Goal: Task Accomplishment & Management: Use online tool/utility

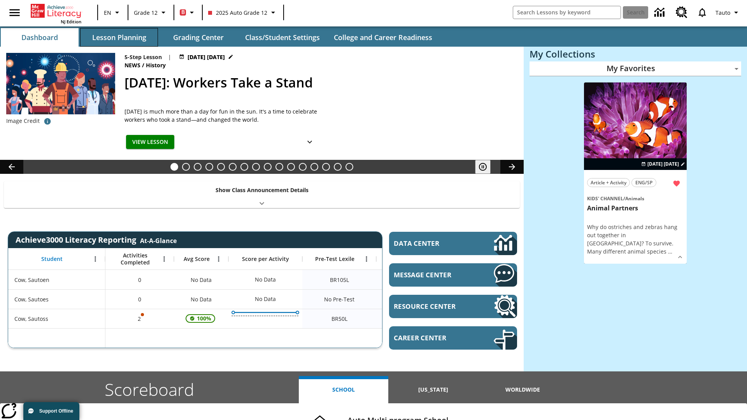
click at [119, 37] on button "Lesson Planning" at bounding box center [119, 37] width 78 height 19
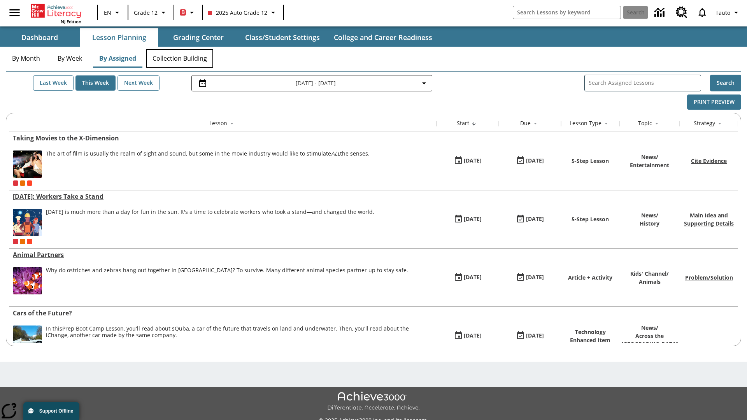
click at [180, 58] on button "Collection Building" at bounding box center [179, 58] width 67 height 19
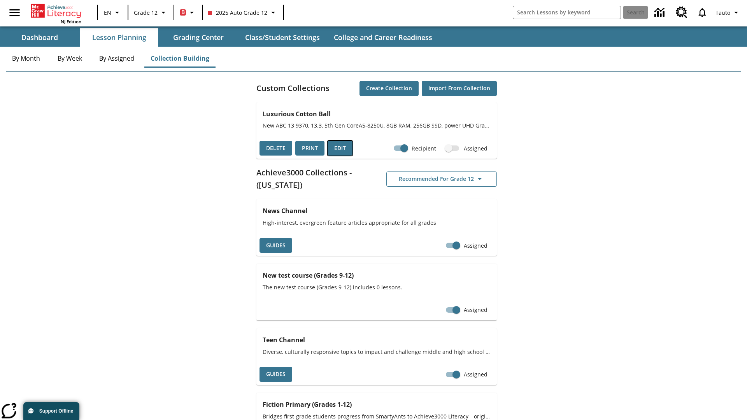
click at [340, 148] on button "Edit" at bounding box center [340, 148] width 25 height 15
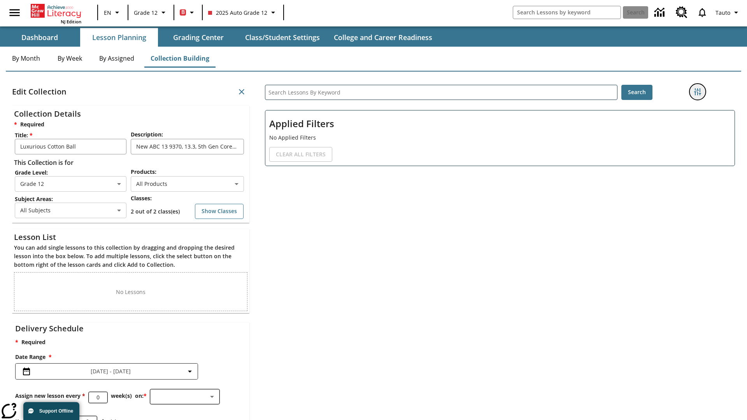
click at [698, 92] on icon "Filters Side menu" at bounding box center [697, 91] width 7 height 7
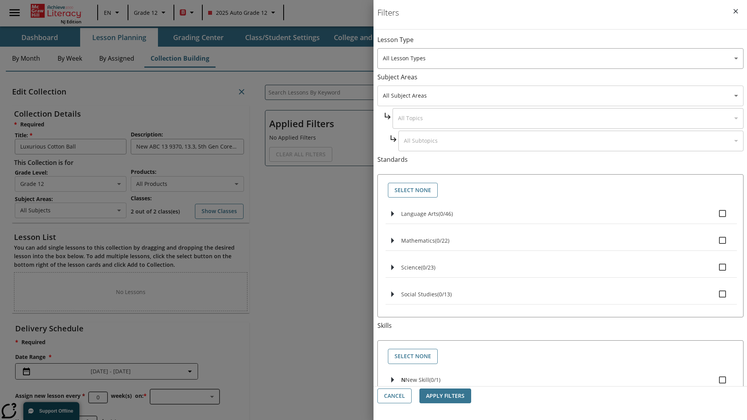
click at [561, 96] on body "Skip to main content NJ Edition EN Grade 12 B 2025 Auto Grade 12 Search 0 Tauto…" at bounding box center [373, 240] width 747 height 481
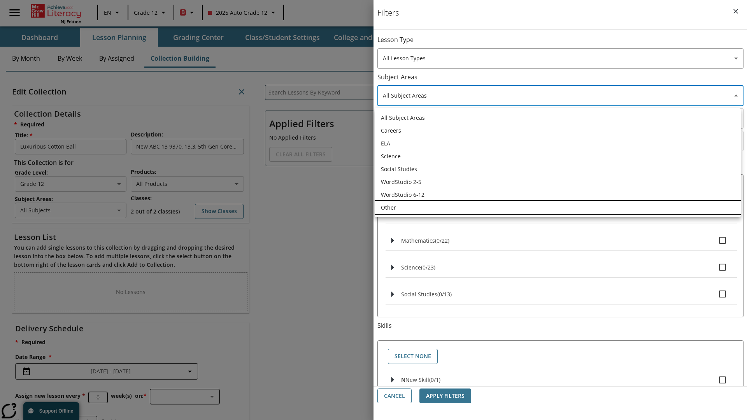
click at [558, 207] on li "Other" at bounding box center [558, 207] width 366 height 13
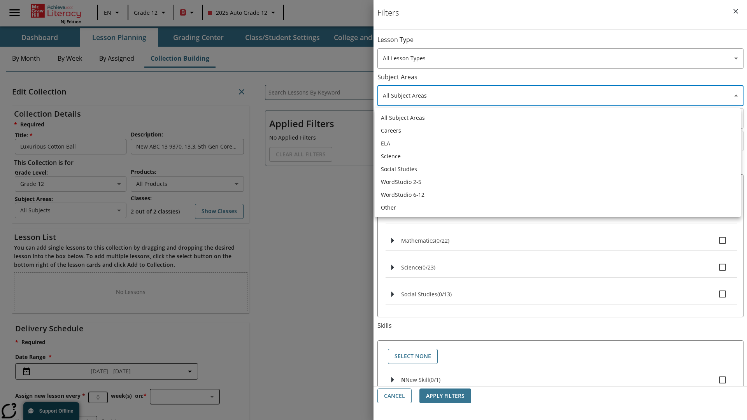
type input "0"
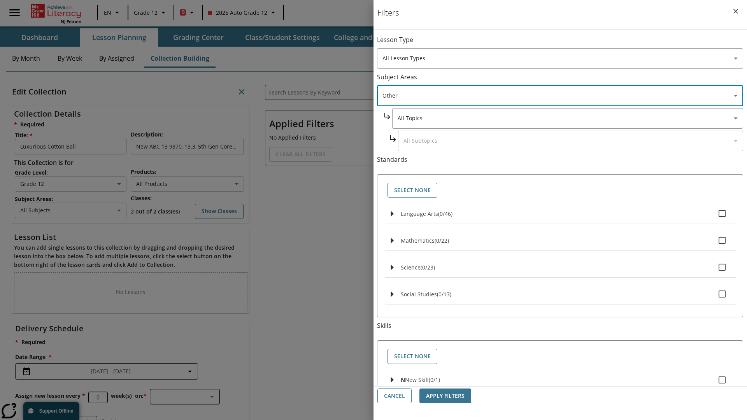
scroll to position [75, 0]
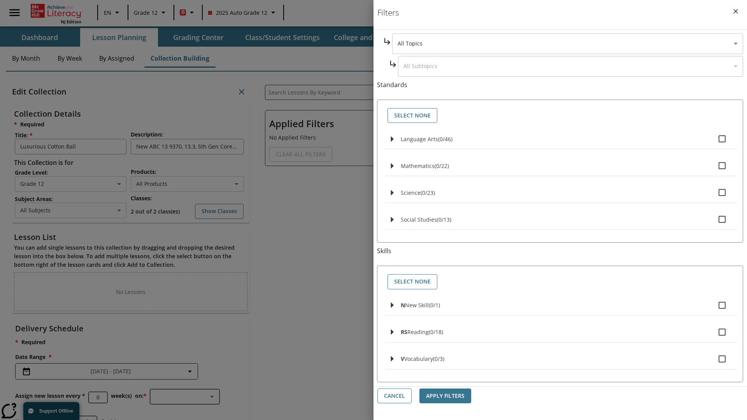
click at [568, 44] on body "Skip to main content NJ Edition EN Grade 12 B 2025 Auto Grade 12 Search 0 Tauto…" at bounding box center [373, 240] width 747 height 481
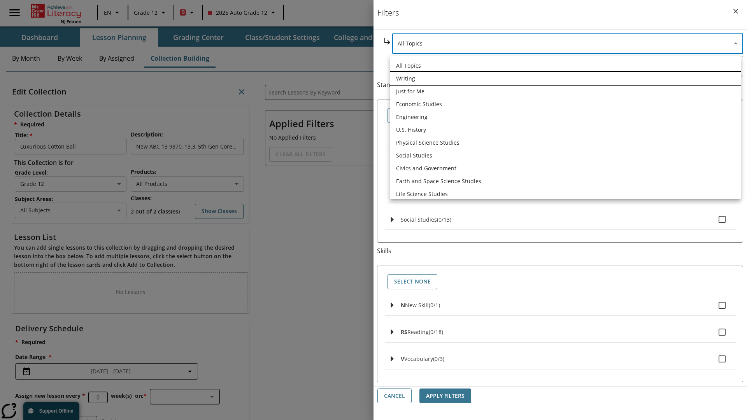
click at [566, 72] on li "Writing" at bounding box center [565, 78] width 351 height 13
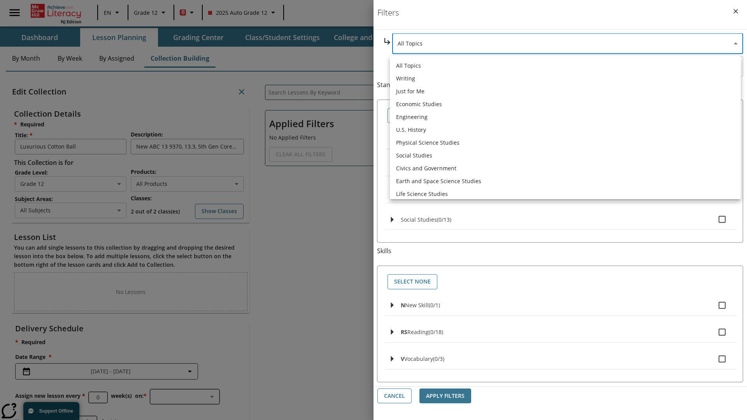
type input "6"
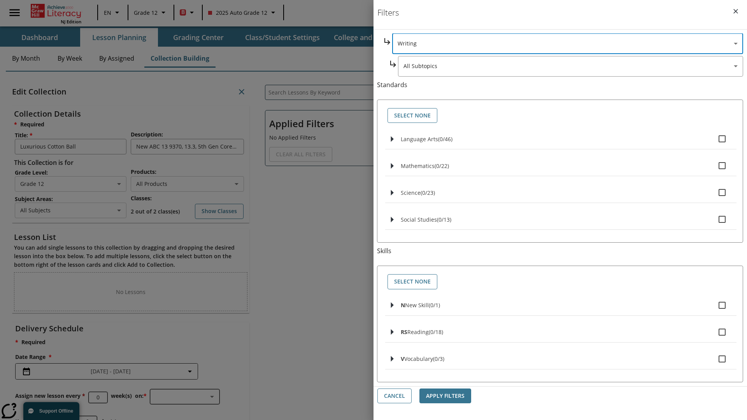
scroll to position [16, 0]
click at [445, 396] on button "Apply Filters" at bounding box center [446, 396] width 52 height 15
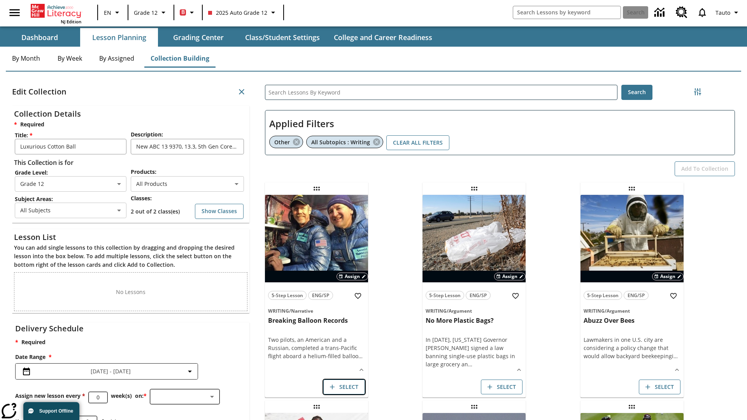
click at [344, 387] on button "Select" at bounding box center [344, 387] width 42 height 15
